Goal: Check status: Check status

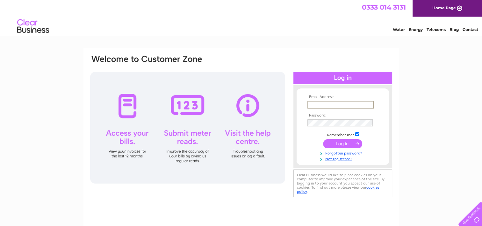
click at [322, 103] on input "text" at bounding box center [341, 105] width 66 height 8
type input "happykidsnewbury@btconnect.com"
click at [348, 145] on input "submit" at bounding box center [342, 142] width 39 height 9
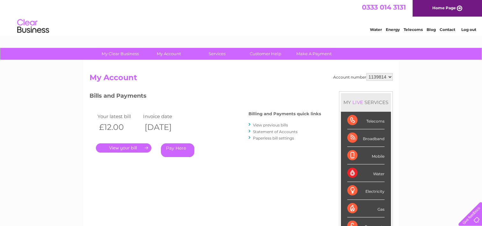
click at [120, 149] on link "." at bounding box center [123, 147] width 55 height 9
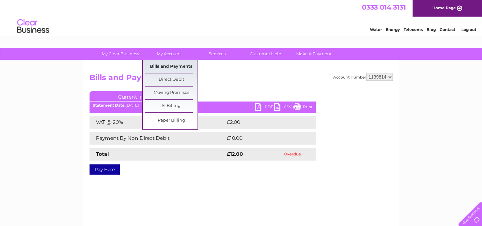
click at [173, 64] on link "Bills and Payments" at bounding box center [171, 66] width 53 height 13
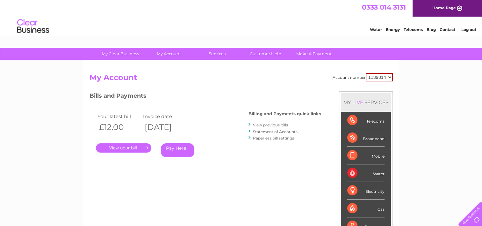
click at [272, 126] on link "View previous bills" at bounding box center [270, 124] width 35 height 5
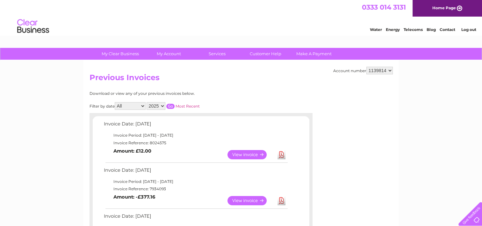
drag, startPoint x: 467, startPoint y: 27, endPoint x: 395, endPoint y: 112, distance: 111.5
click at [465, 31] on link "Log out" at bounding box center [468, 29] width 15 height 5
